Goal: Information Seeking & Learning: Learn about a topic

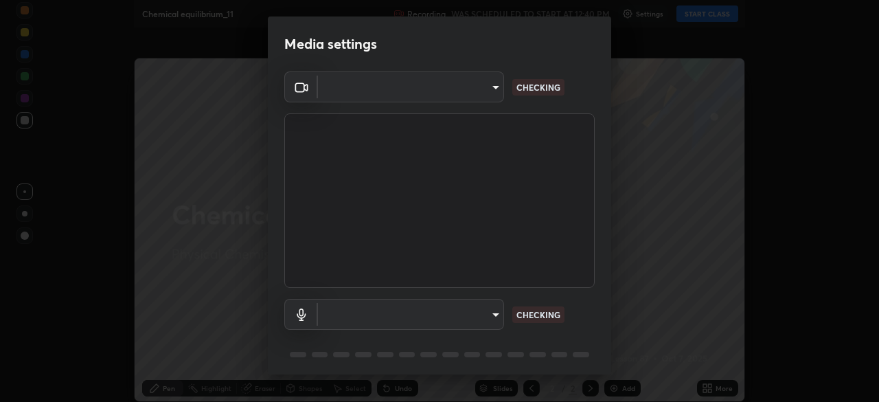
type input "ff4612d2c1958564e6cb1cac31c4ef4a2f00682b0ee0ae7140970f038a5c949b"
type input "04a8a27fa4194597baf6af9d29611c1a494a9ac00c5f2bfa8fd03593fea553d7"
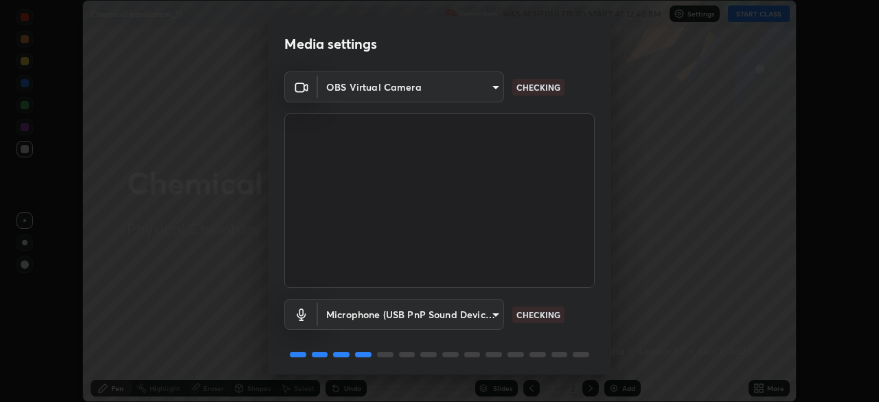
scroll to position [49, 0]
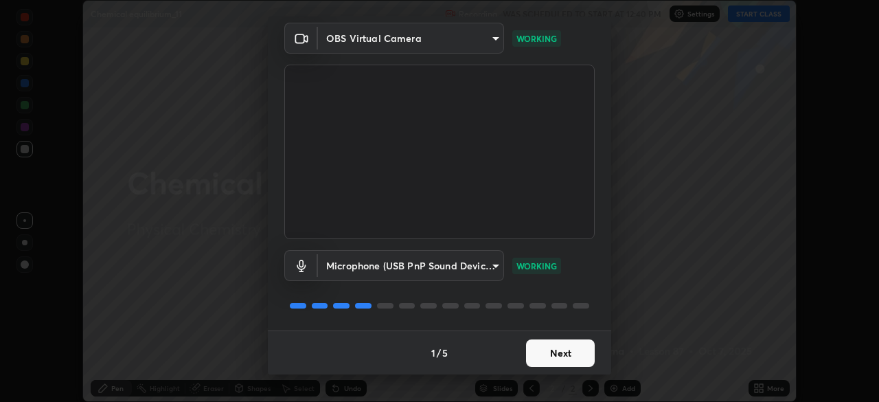
click at [534, 352] on button "Next" at bounding box center [560, 352] width 69 height 27
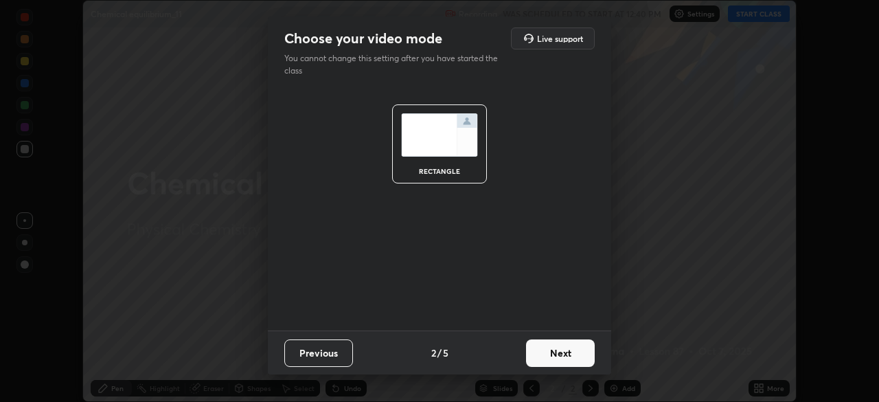
scroll to position [0, 0]
click at [537, 358] on button "Next" at bounding box center [560, 352] width 69 height 27
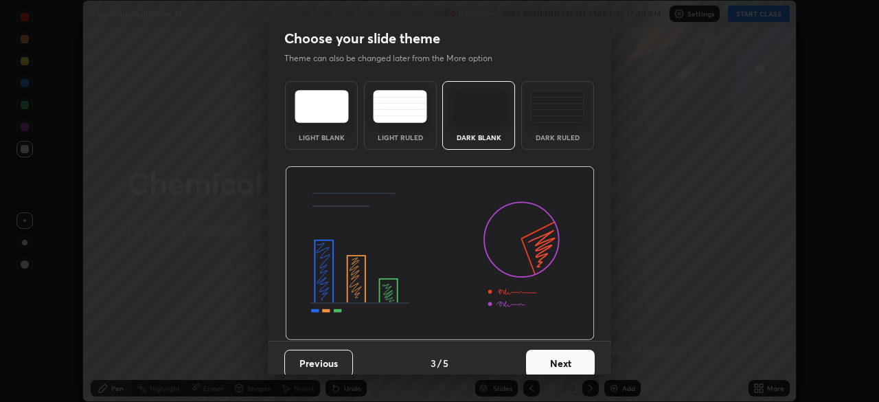
click at [537, 359] on button "Next" at bounding box center [560, 363] width 69 height 27
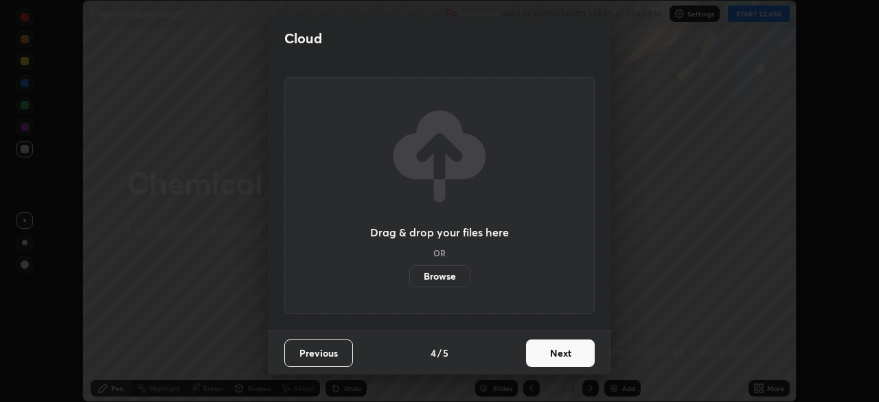
click at [536, 357] on button "Next" at bounding box center [560, 352] width 69 height 27
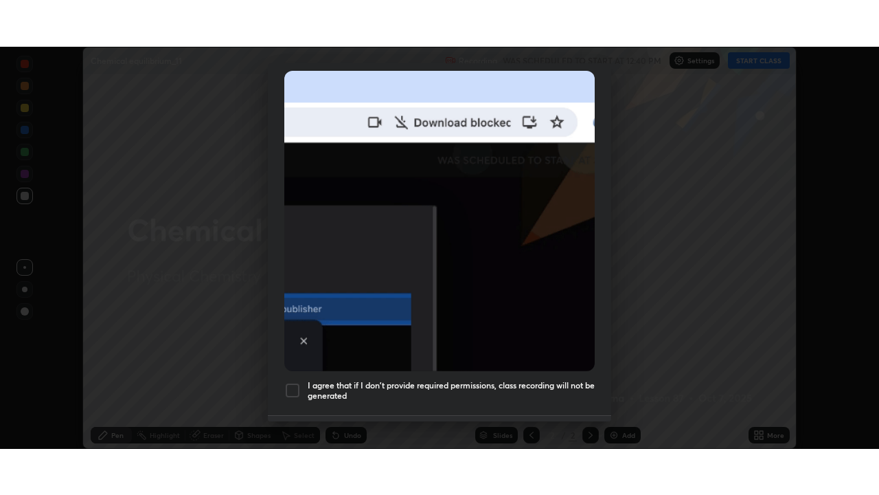
scroll to position [329, 0]
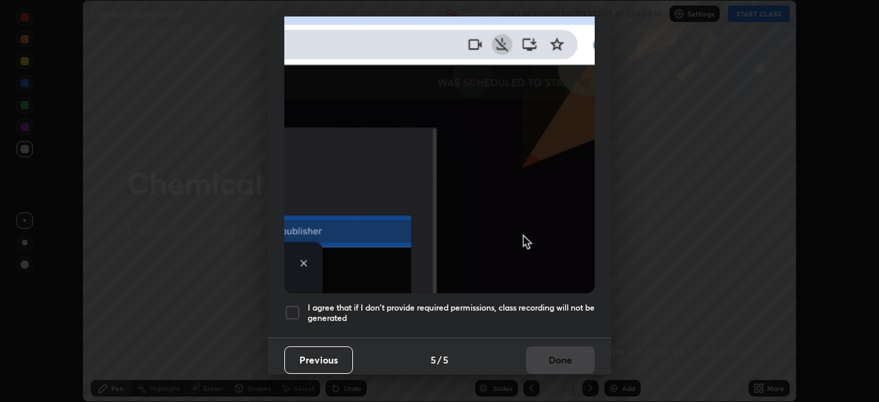
click at [293, 310] on div at bounding box center [292, 312] width 16 height 16
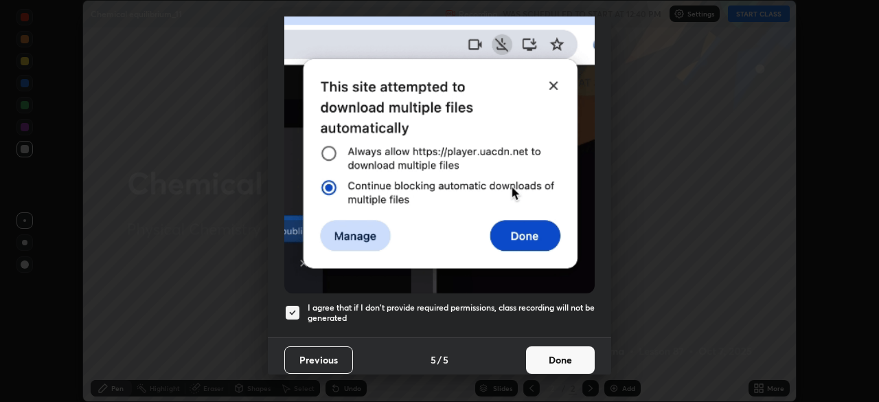
click at [541, 355] on button "Done" at bounding box center [560, 359] width 69 height 27
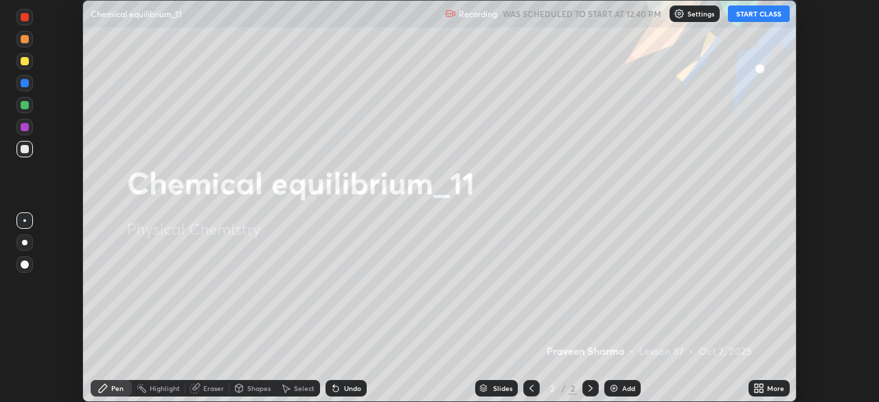
click at [742, 15] on button "START CLASS" at bounding box center [759, 13] width 62 height 16
click at [758, 387] on icon at bounding box center [759, 388] width 11 height 11
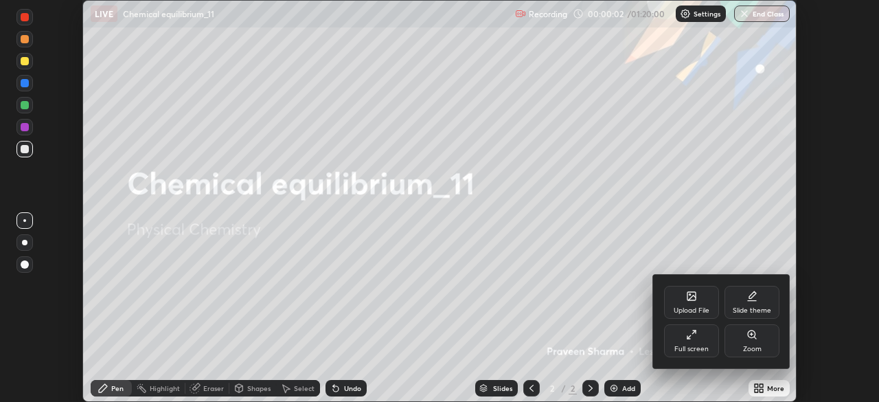
click at [686, 341] on div "Full screen" at bounding box center [691, 340] width 55 height 33
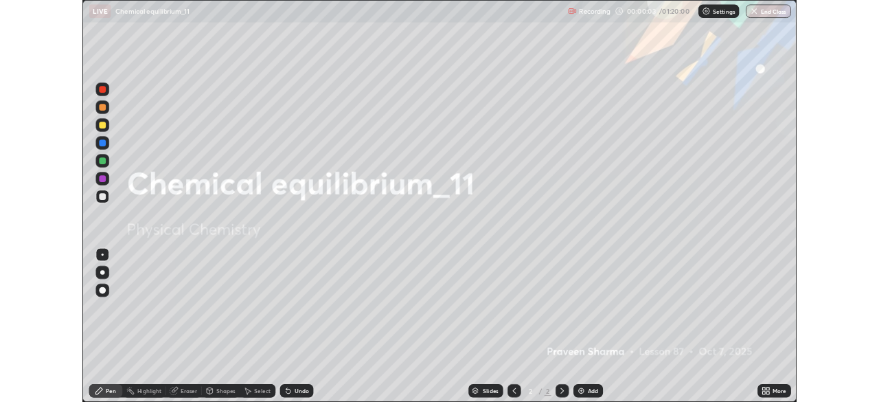
scroll to position [495, 879]
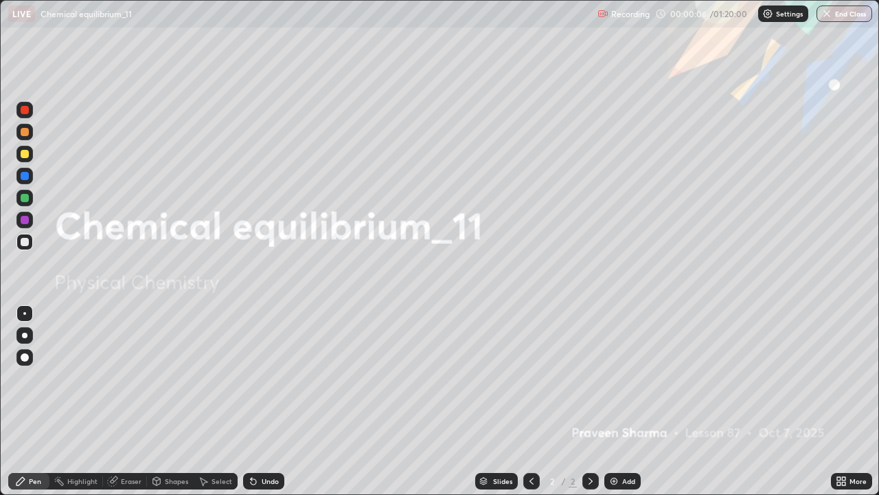
click at [613, 401] on img at bounding box center [614, 480] width 11 height 11
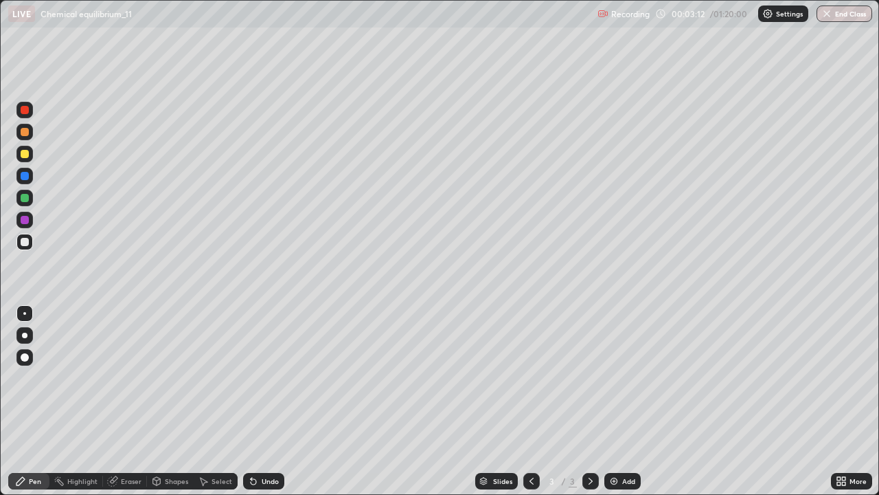
click at [607, 401] on div "Add" at bounding box center [623, 481] width 36 height 16
click at [269, 401] on div "Undo" at bounding box center [263, 481] width 41 height 16
click at [269, 401] on div "Undo" at bounding box center [270, 480] width 17 height 7
click at [271, 401] on div "Undo" at bounding box center [263, 481] width 41 height 16
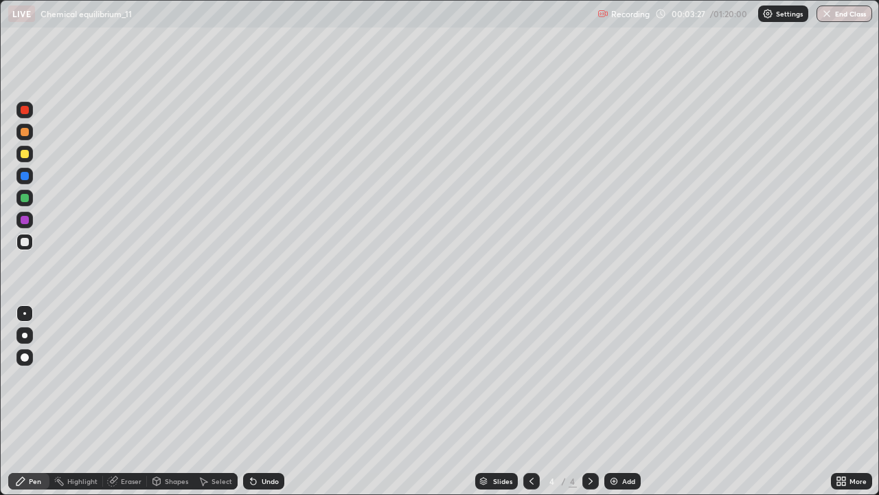
click at [273, 401] on div "Undo" at bounding box center [261, 480] width 47 height 27
click at [269, 401] on div "Undo" at bounding box center [270, 480] width 17 height 7
click at [33, 150] on div at bounding box center [25, 154] width 22 height 22
click at [613, 401] on img at bounding box center [614, 480] width 11 height 11
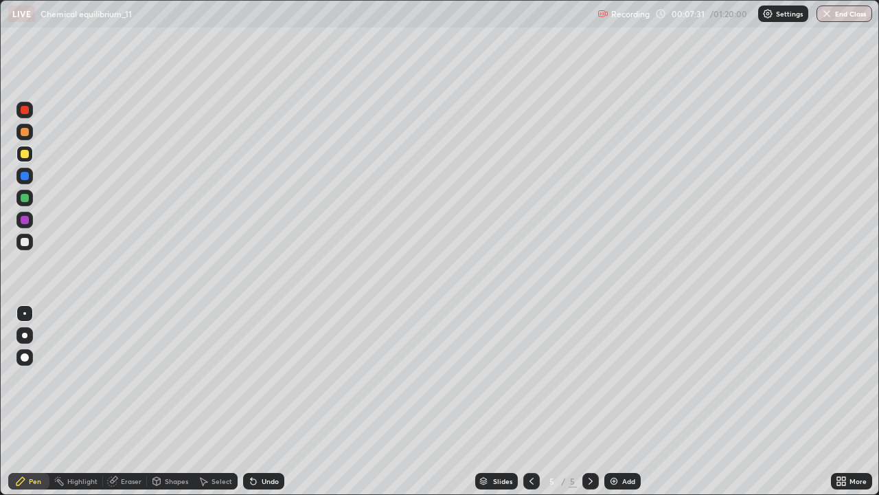
click at [28, 244] on div at bounding box center [25, 242] width 8 height 8
click at [262, 401] on div "Undo" at bounding box center [270, 480] width 17 height 7
click at [257, 401] on div "Undo" at bounding box center [263, 481] width 41 height 16
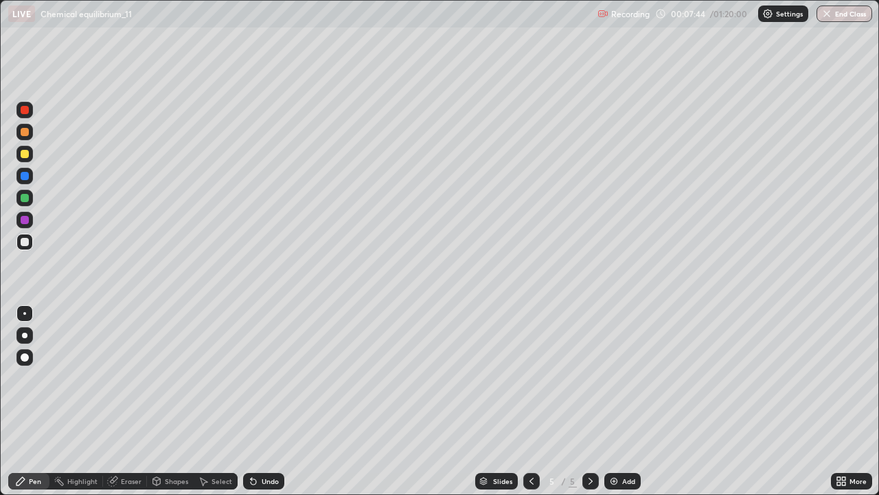
click at [253, 401] on div "Undo" at bounding box center [261, 480] width 47 height 27
click at [258, 401] on div "Undo" at bounding box center [263, 481] width 41 height 16
click at [271, 401] on div "Undo" at bounding box center [270, 480] width 17 height 7
click at [22, 149] on div at bounding box center [24, 154] width 16 height 16
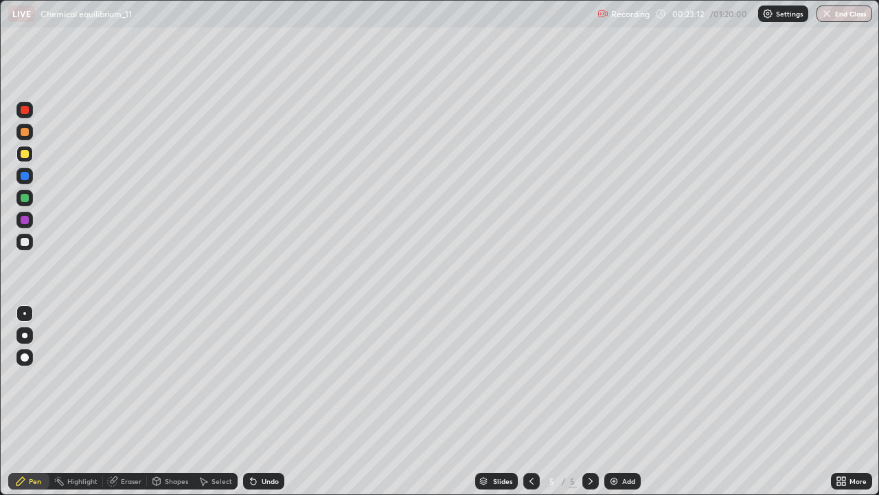
click at [618, 401] on img at bounding box center [614, 480] width 11 height 11
click at [259, 401] on div "Undo" at bounding box center [263, 481] width 41 height 16
click at [262, 401] on div "Undo" at bounding box center [270, 480] width 17 height 7
click at [264, 401] on div "Undo" at bounding box center [270, 480] width 17 height 7
click at [263, 401] on div "Undo" at bounding box center [270, 480] width 17 height 7
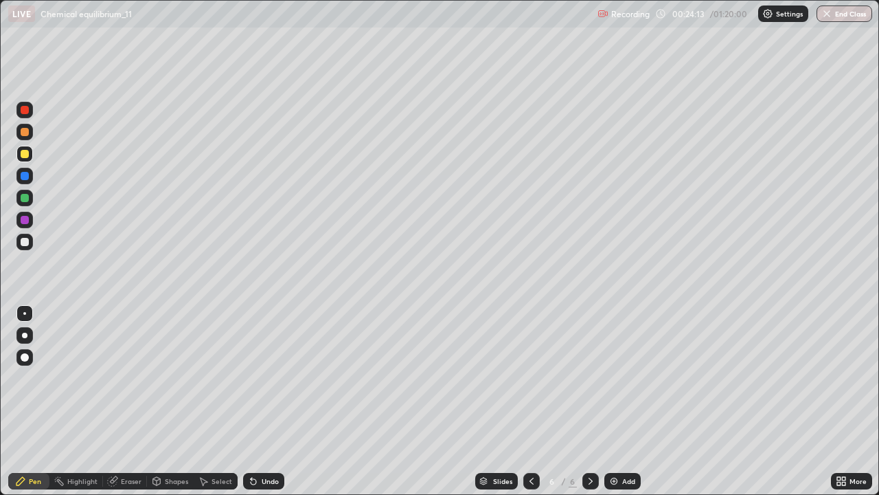
click at [258, 401] on div "Undo" at bounding box center [263, 481] width 41 height 16
click at [263, 401] on div "Undo" at bounding box center [263, 481] width 41 height 16
click at [23, 242] on div at bounding box center [25, 242] width 8 height 8
click at [254, 401] on icon at bounding box center [253, 480] width 11 height 11
click at [256, 401] on icon at bounding box center [253, 480] width 11 height 11
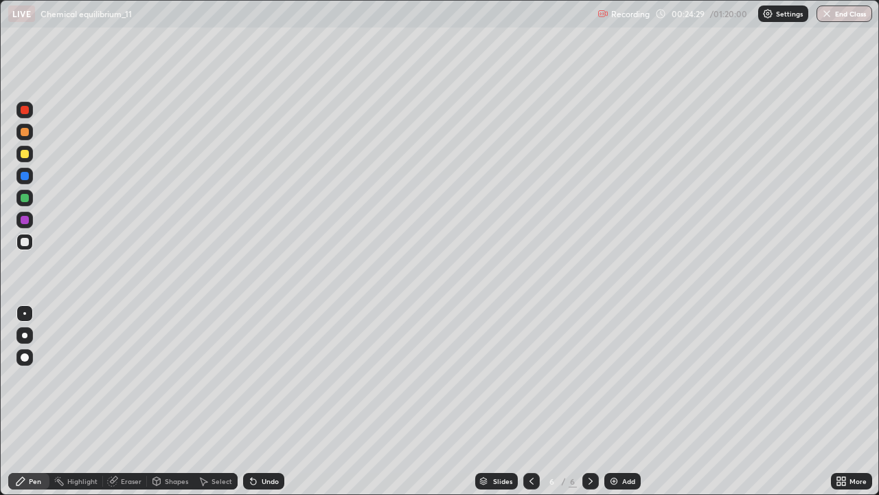
click at [256, 401] on icon at bounding box center [253, 480] width 11 height 11
click at [254, 401] on icon at bounding box center [253, 480] width 11 height 11
click at [255, 401] on icon at bounding box center [253, 480] width 11 height 11
click at [269, 401] on div "Undo" at bounding box center [270, 480] width 17 height 7
click at [274, 401] on div "Undo" at bounding box center [270, 480] width 17 height 7
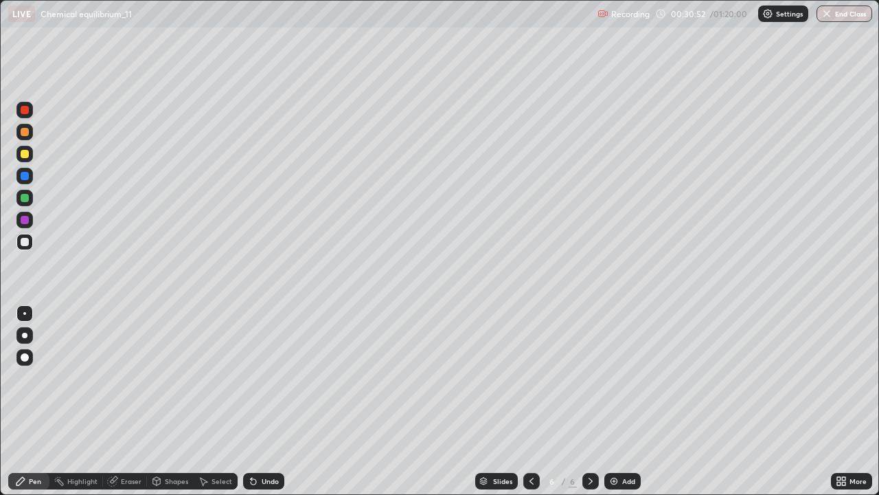
click at [117, 401] on icon at bounding box center [112, 480] width 11 height 11
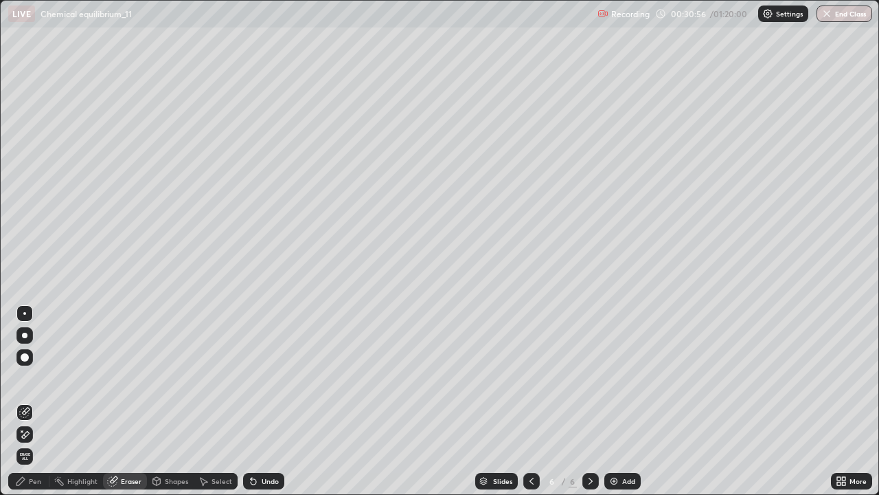
click at [35, 401] on div "Pen" at bounding box center [35, 480] width 12 height 7
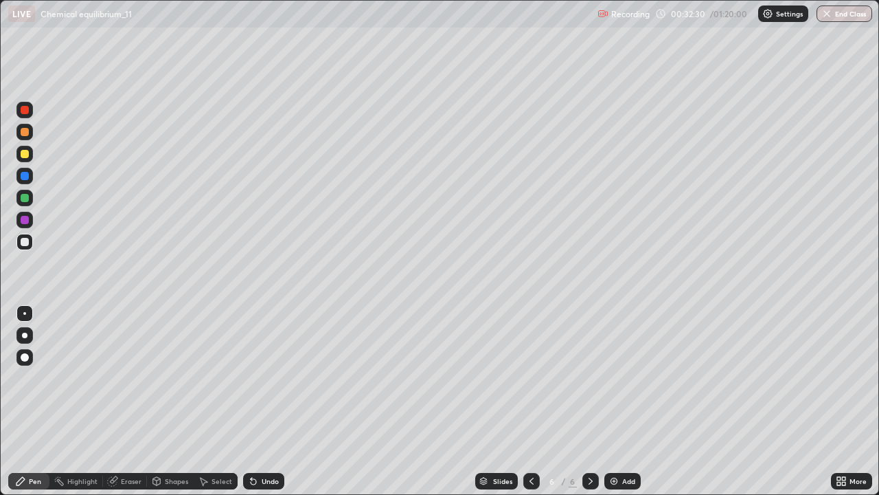
click at [256, 401] on icon at bounding box center [253, 480] width 11 height 11
click at [24, 153] on div at bounding box center [25, 154] width 8 height 8
click at [262, 401] on div "Undo" at bounding box center [270, 480] width 17 height 7
click at [30, 240] on div at bounding box center [24, 242] width 16 height 16
click at [251, 401] on icon at bounding box center [253, 481] width 5 height 5
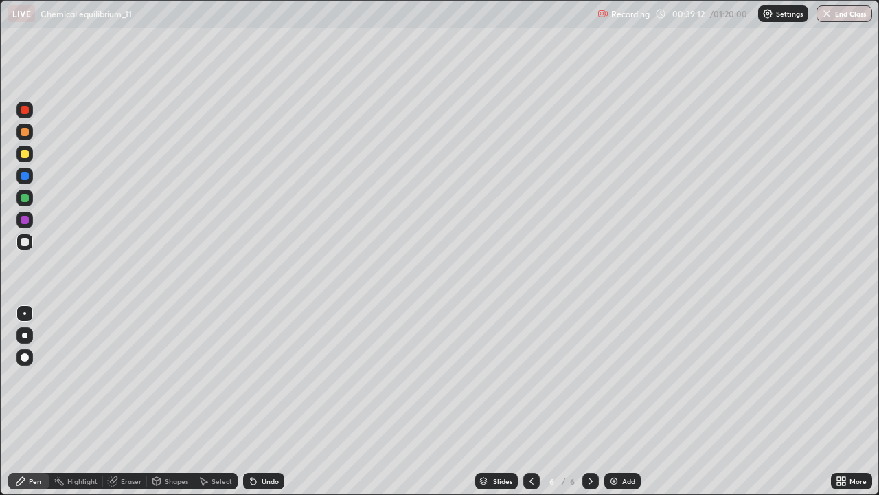
click at [251, 401] on icon at bounding box center [253, 480] width 11 height 11
click at [609, 401] on img at bounding box center [614, 480] width 11 height 11
click at [267, 401] on div "Undo" at bounding box center [270, 480] width 17 height 7
click at [271, 401] on div "Undo" at bounding box center [270, 480] width 17 height 7
click at [273, 401] on div "Undo" at bounding box center [270, 480] width 17 height 7
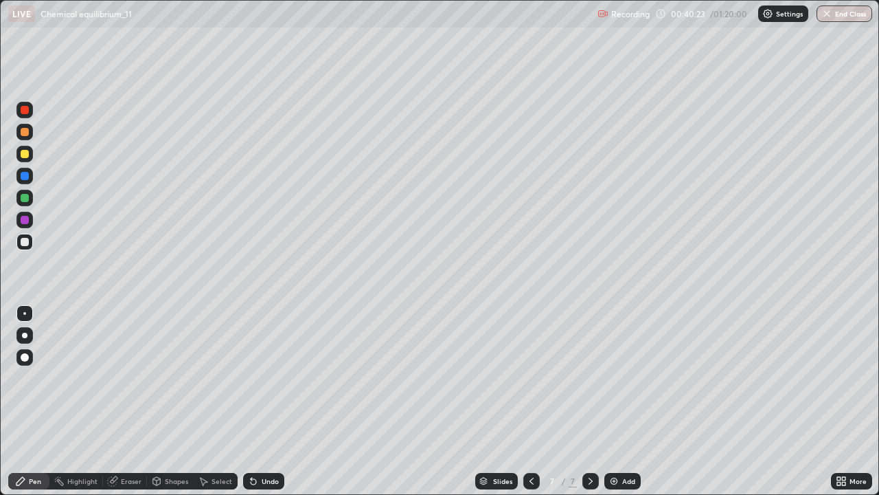
click at [21, 152] on div at bounding box center [25, 154] width 8 height 8
click at [622, 401] on div "Add" at bounding box center [628, 480] width 13 height 7
click at [255, 401] on icon at bounding box center [253, 480] width 11 height 11
click at [27, 242] on div at bounding box center [25, 242] width 8 height 8
click at [122, 401] on div "Eraser" at bounding box center [131, 480] width 21 height 7
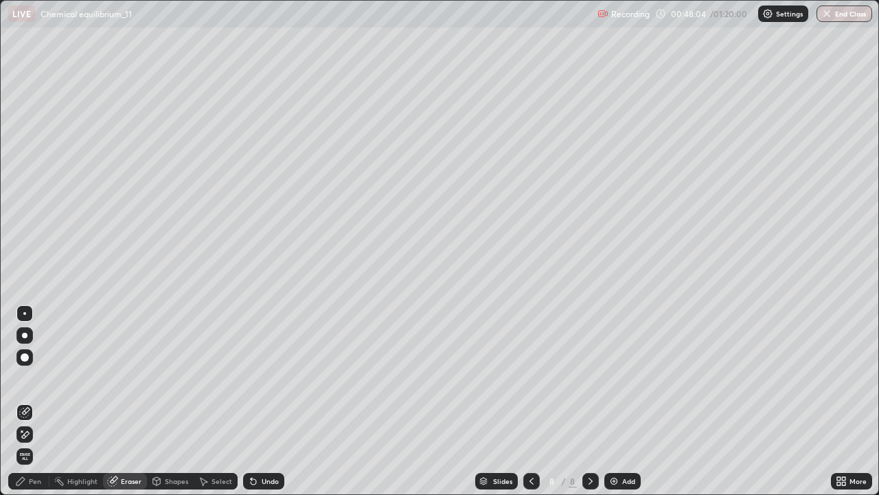
click at [37, 401] on div "Pen" at bounding box center [28, 481] width 41 height 16
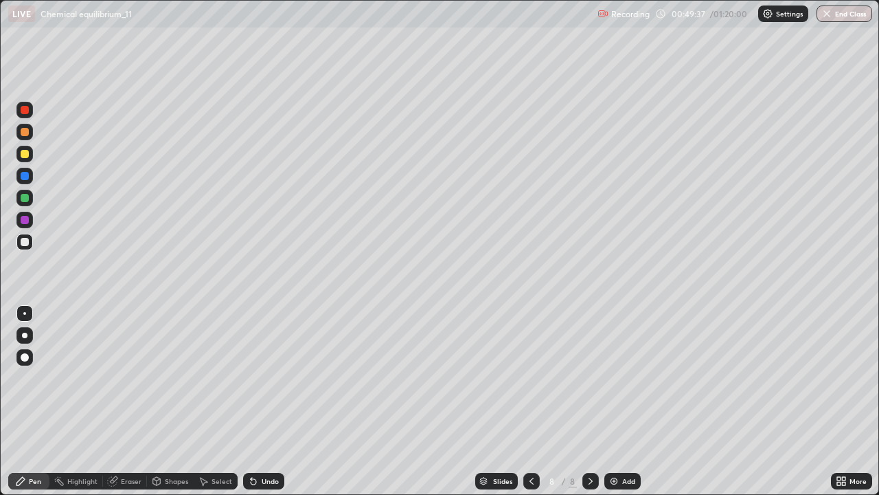
click at [613, 401] on img at bounding box center [614, 480] width 11 height 11
click at [264, 401] on div "Undo" at bounding box center [270, 480] width 17 height 7
click at [262, 401] on div "Undo" at bounding box center [270, 480] width 17 height 7
click at [264, 401] on div "Undo" at bounding box center [263, 481] width 41 height 16
click at [269, 401] on div "Undo" at bounding box center [263, 481] width 41 height 16
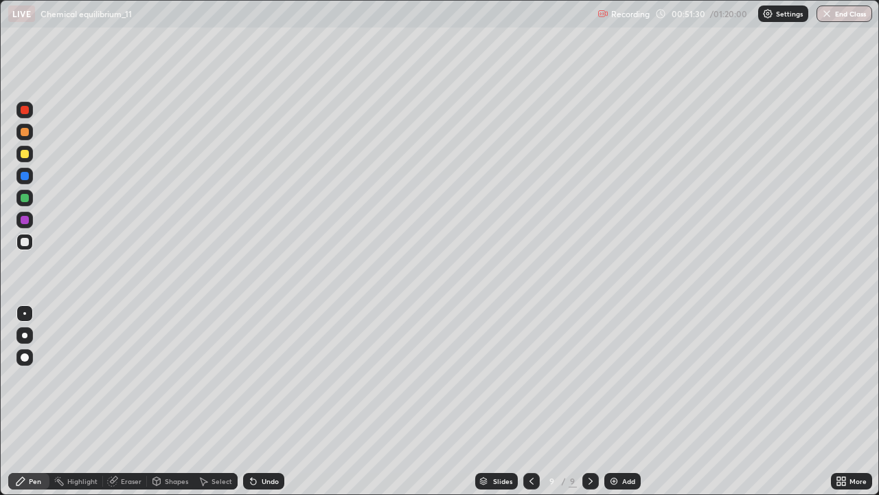
click at [269, 401] on div "Undo" at bounding box center [270, 480] width 17 height 7
click at [267, 401] on div "Undo" at bounding box center [263, 481] width 41 height 16
click at [273, 401] on div "Undo" at bounding box center [263, 481] width 41 height 16
click at [611, 401] on img at bounding box center [614, 480] width 11 height 11
click at [620, 401] on div "Add" at bounding box center [623, 481] width 36 height 16
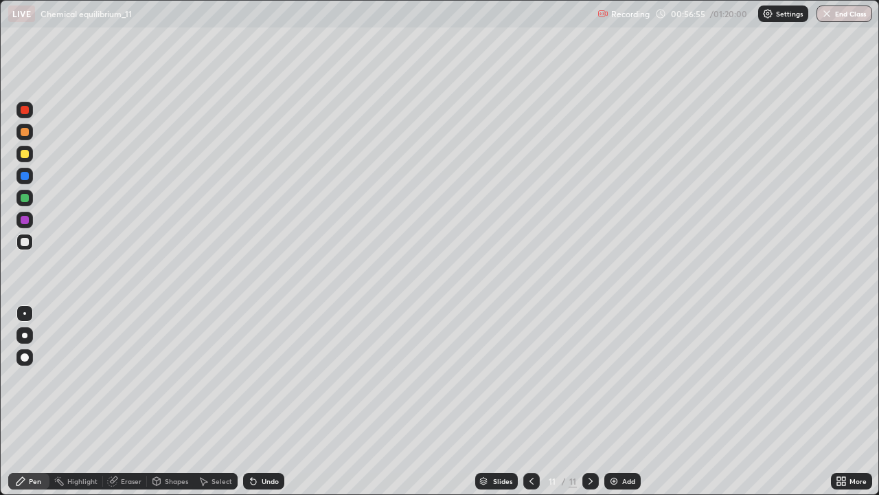
click at [259, 401] on div "Undo" at bounding box center [263, 481] width 41 height 16
click at [253, 401] on div "Undo" at bounding box center [261, 480] width 47 height 27
click at [251, 401] on div "Undo" at bounding box center [261, 480] width 47 height 27
click at [250, 401] on div "Undo" at bounding box center [261, 480] width 47 height 27
click at [255, 401] on icon at bounding box center [253, 480] width 11 height 11
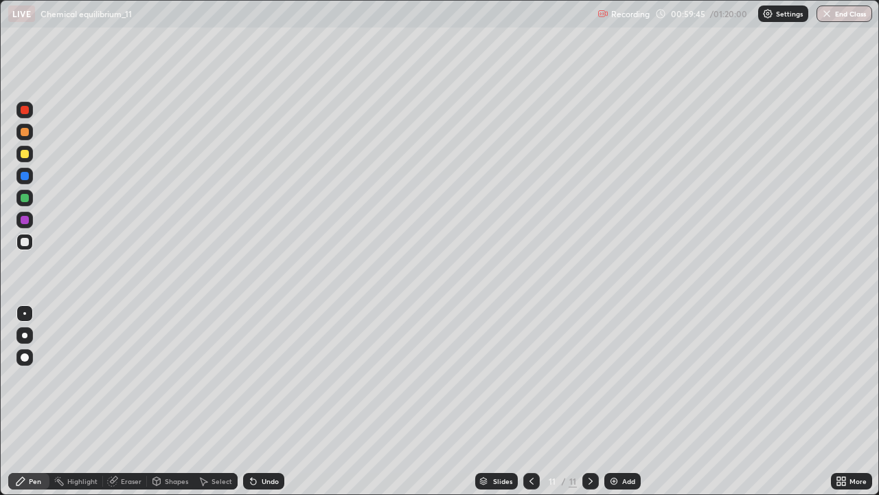
click at [265, 401] on div "Undo" at bounding box center [270, 480] width 17 height 7
click at [272, 401] on div "Undo" at bounding box center [270, 480] width 17 height 7
click at [269, 401] on div "Undo" at bounding box center [270, 480] width 17 height 7
click at [263, 401] on div "Undo" at bounding box center [263, 481] width 41 height 16
click at [268, 401] on div "Undo" at bounding box center [270, 480] width 17 height 7
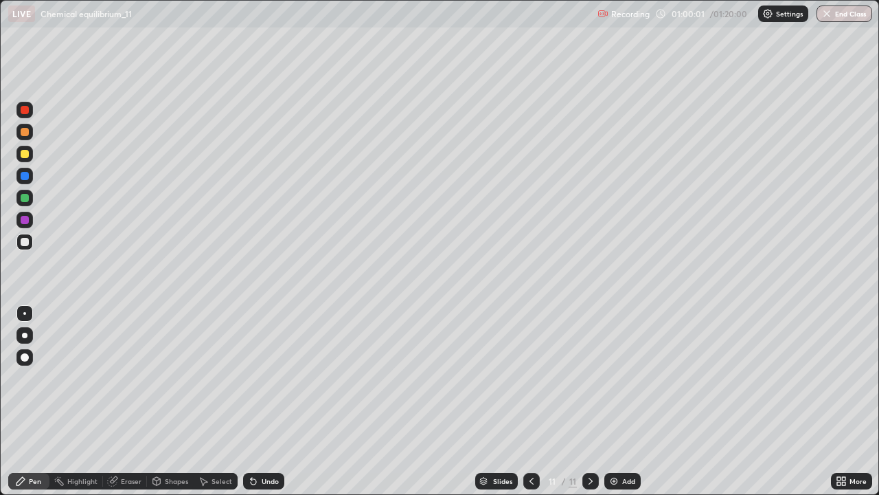
click at [271, 401] on div "Undo" at bounding box center [263, 481] width 41 height 16
click at [273, 401] on div "Undo" at bounding box center [263, 481] width 41 height 16
click at [272, 401] on div "Undo" at bounding box center [263, 481] width 41 height 16
click at [271, 401] on div "Undo" at bounding box center [261, 480] width 47 height 27
click at [268, 401] on div "Undo" at bounding box center [261, 480] width 47 height 27
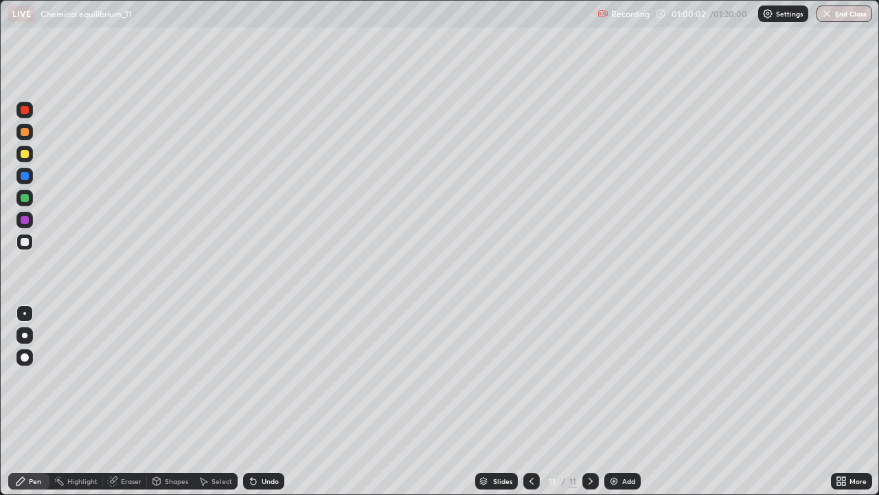
click at [267, 401] on div "Undo" at bounding box center [261, 480] width 47 height 27
click at [270, 401] on div "Undo" at bounding box center [270, 480] width 17 height 7
click at [266, 401] on div "Undo" at bounding box center [263, 481] width 41 height 16
click at [271, 401] on div "Undo" at bounding box center [270, 480] width 17 height 7
click at [268, 401] on div "Undo" at bounding box center [270, 480] width 17 height 7
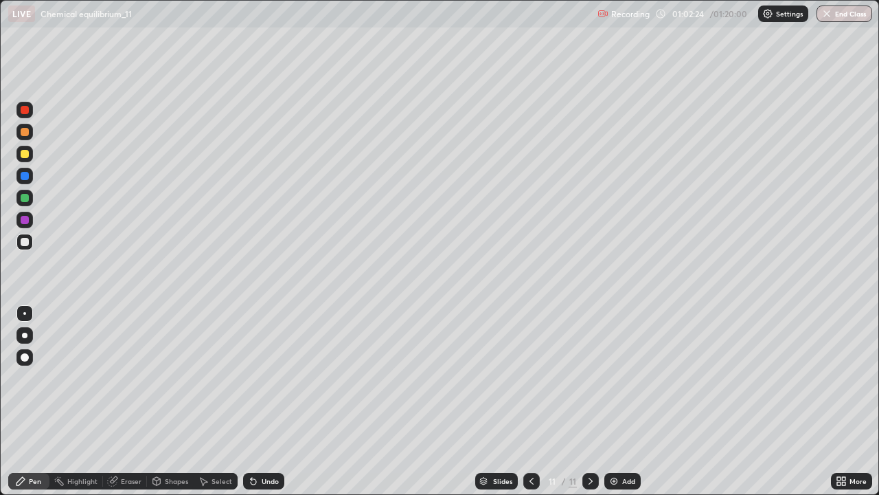
click at [259, 401] on div "Undo" at bounding box center [263, 481] width 41 height 16
click at [258, 401] on div "Undo" at bounding box center [263, 481] width 41 height 16
click at [259, 401] on div "Undo" at bounding box center [263, 481] width 41 height 16
click at [255, 401] on icon at bounding box center [253, 480] width 11 height 11
click at [252, 401] on icon at bounding box center [253, 481] width 5 height 5
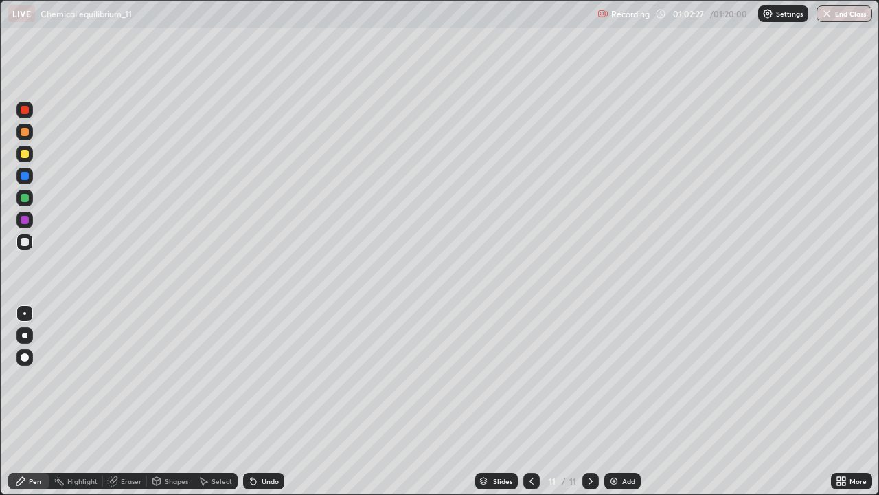
click at [253, 401] on icon at bounding box center [253, 480] width 11 height 11
click at [255, 401] on div "Undo" at bounding box center [263, 481] width 41 height 16
click at [613, 401] on img at bounding box center [614, 480] width 11 height 11
click at [23, 154] on div at bounding box center [25, 154] width 8 height 8
click at [264, 401] on div "Undo" at bounding box center [270, 480] width 17 height 7
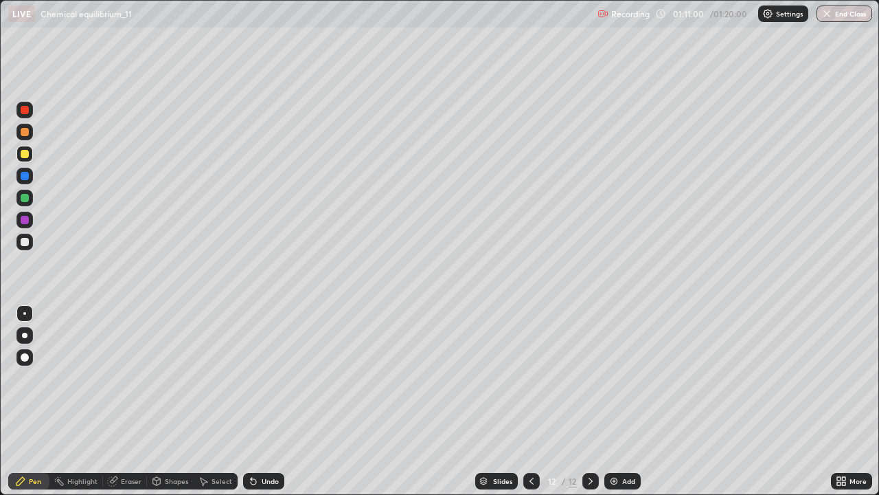
click at [265, 401] on div "Undo" at bounding box center [270, 480] width 17 height 7
click at [850, 19] on button "End Class" at bounding box center [845, 13] width 54 height 16
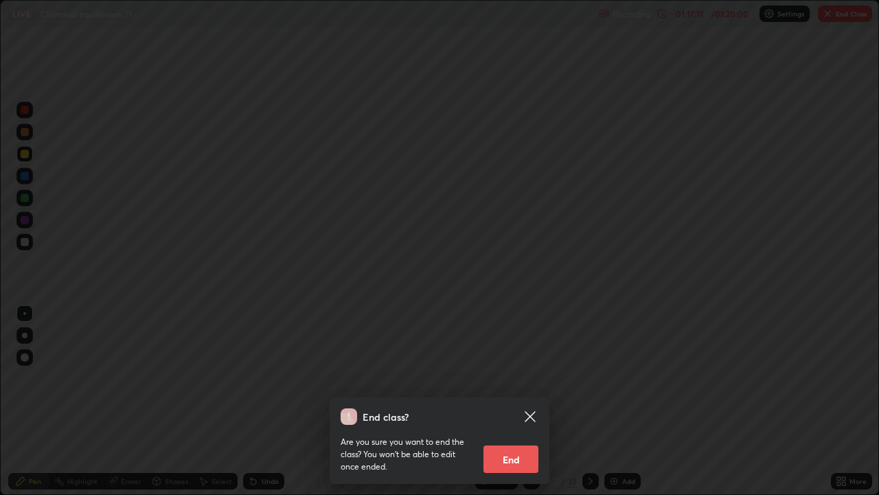
click at [508, 401] on button "End" at bounding box center [511, 458] width 55 height 27
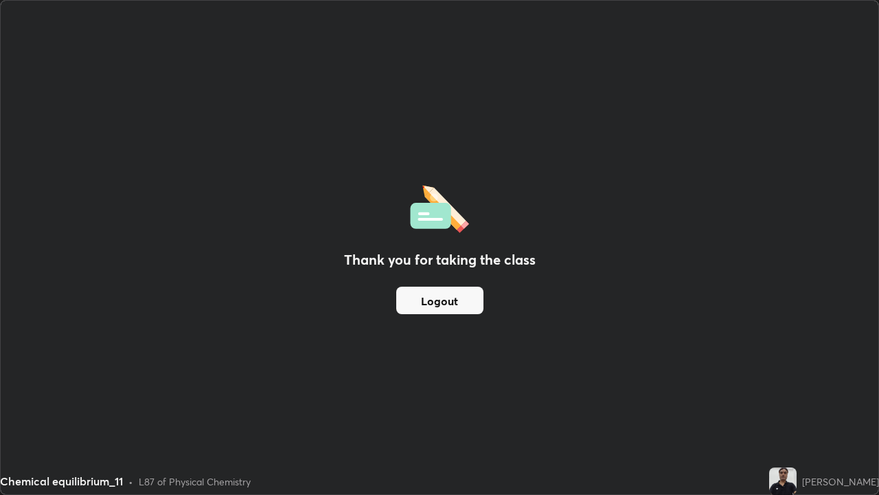
click at [433, 296] on button "Logout" at bounding box center [439, 299] width 87 height 27
click at [432, 303] on button "Logout" at bounding box center [439, 299] width 87 height 27
click at [434, 306] on button "Logout" at bounding box center [439, 299] width 87 height 27
click at [437, 308] on button "Logout" at bounding box center [439, 299] width 87 height 27
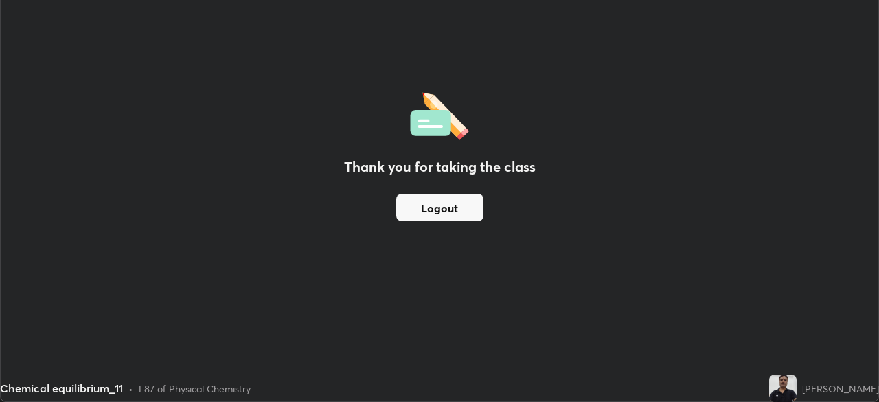
scroll to position [68293, 67815]
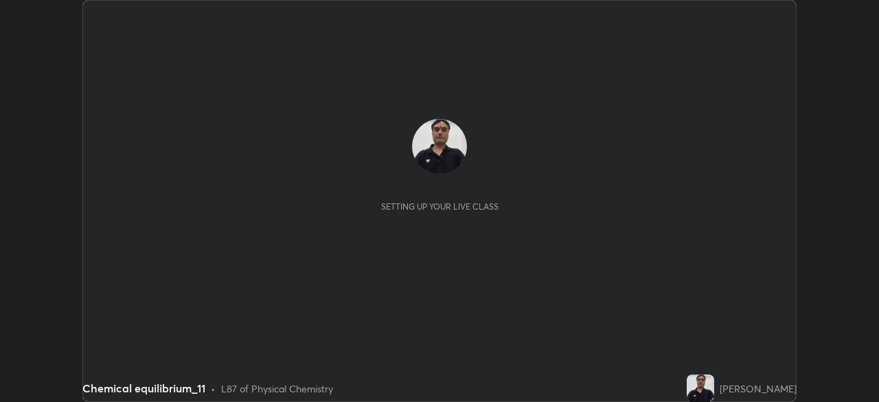
scroll to position [402, 879]
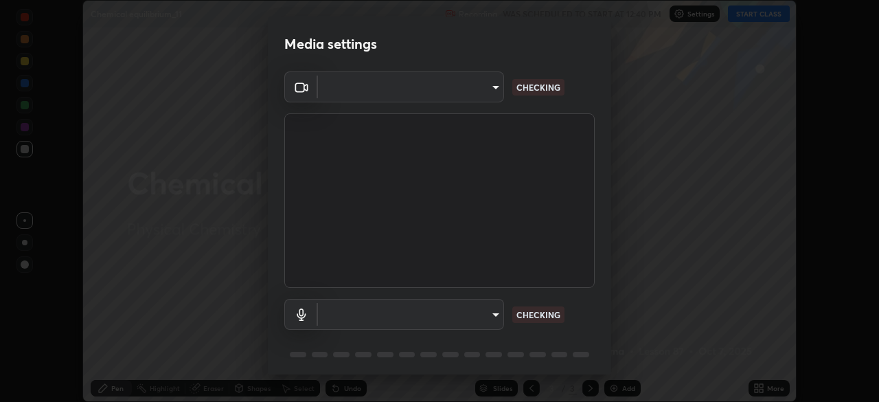
type input "ff4612d2c1958564e6cb1cac31c4ef4a2f00682b0ee0ae7140970f038a5c949b"
type input "04a8a27fa4194597baf6af9d29611c1a494a9ac00c5f2bfa8fd03593fea553d7"
